Goal: Find specific page/section: Find specific page/section

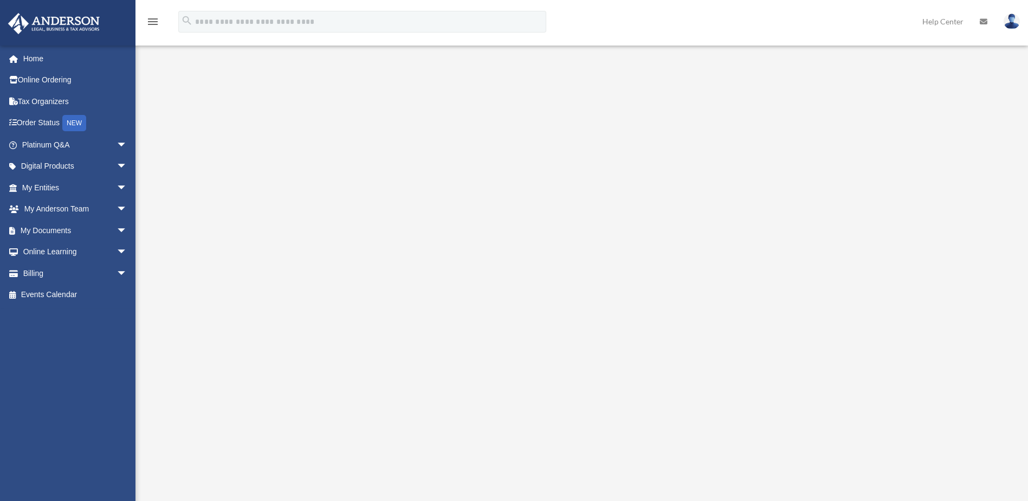
scroll to position [101, 0]
click at [67, 228] on link "My Documents arrow_drop_down" at bounding box center [76, 230] width 136 height 22
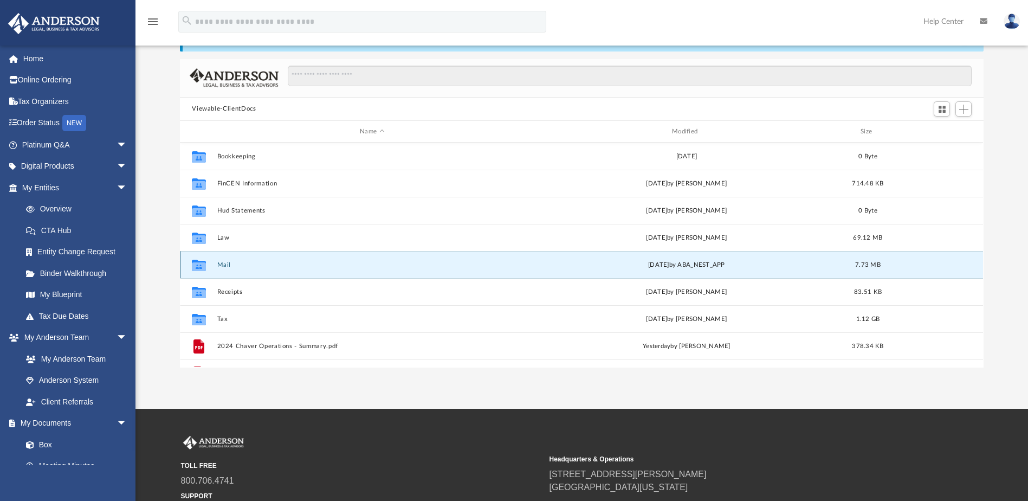
click at [222, 262] on button "Mail" at bounding box center [372, 264] width 310 height 7
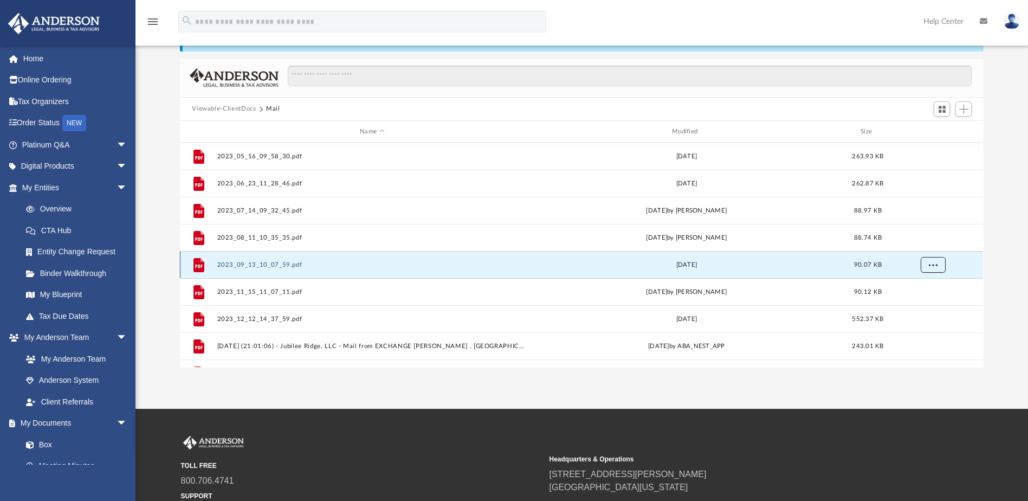
click at [938, 263] on button "More options" at bounding box center [932, 265] width 25 height 16
click at [921, 285] on li "Preview" at bounding box center [922, 287] width 31 height 11
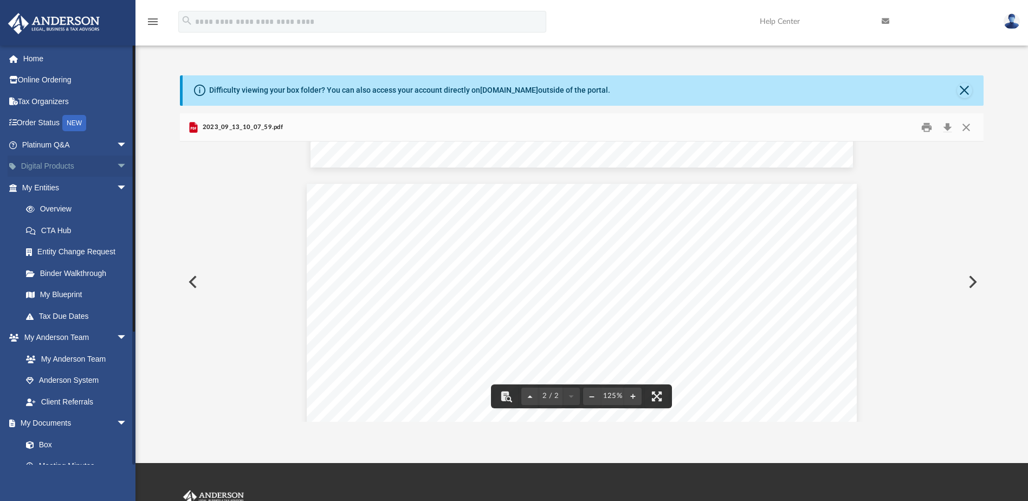
scroll to position [693, 0]
